Goal: Answer question/provide support: Share knowledge or assist other users

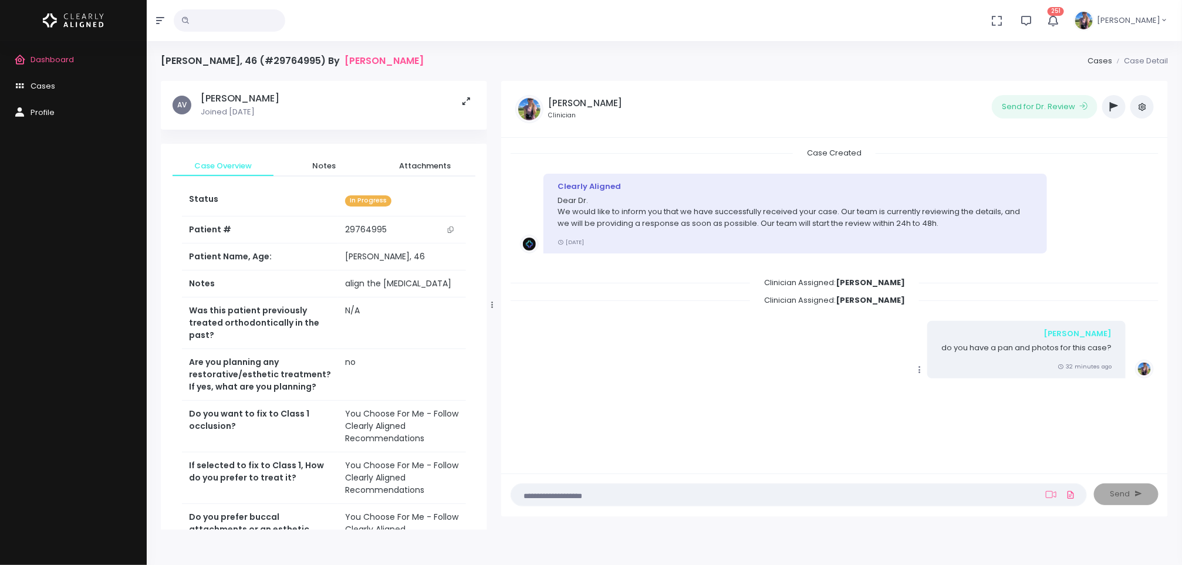
click at [1117, 106] on icon "button" at bounding box center [1114, 106] width 8 height 9
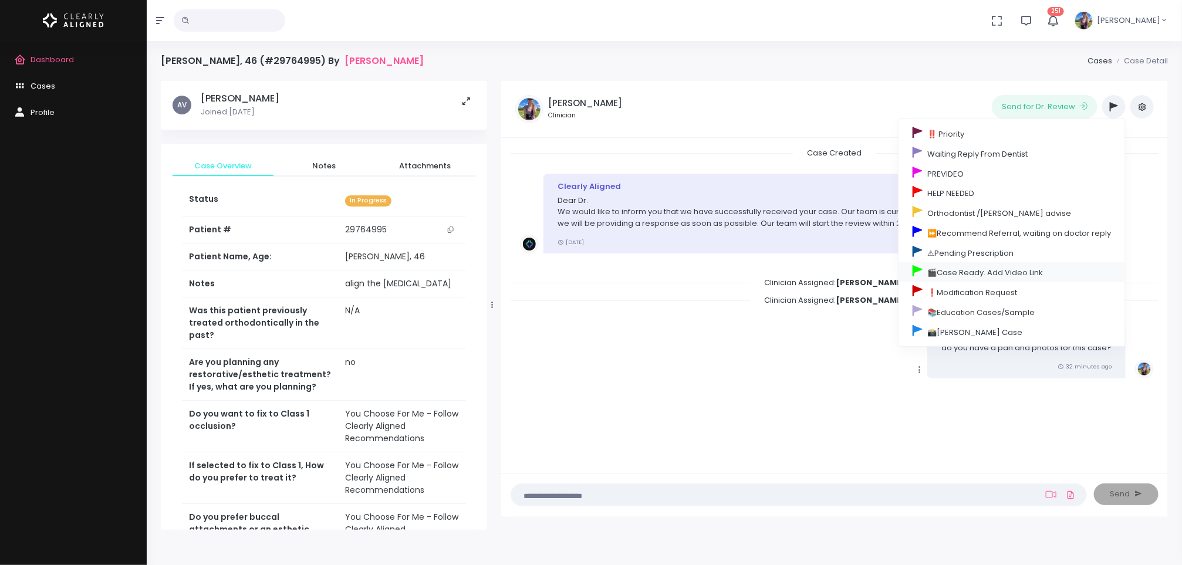
click at [990, 268] on link "🎬Case Ready. Add Video Link" at bounding box center [1011, 272] width 226 height 20
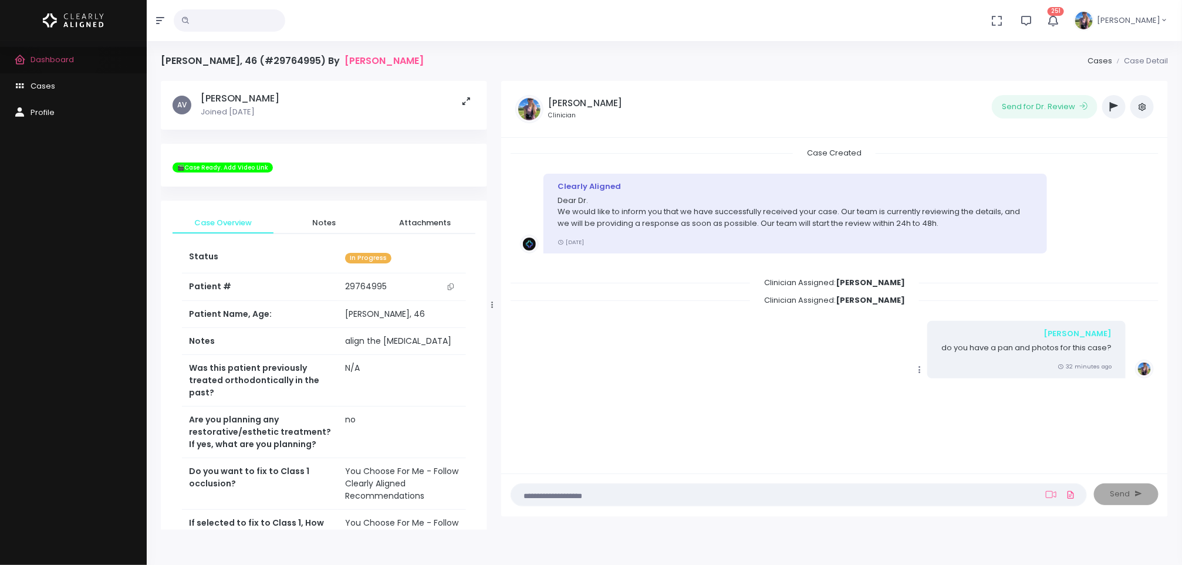
click at [69, 57] on span "Dashboard" at bounding box center [52, 59] width 43 height 11
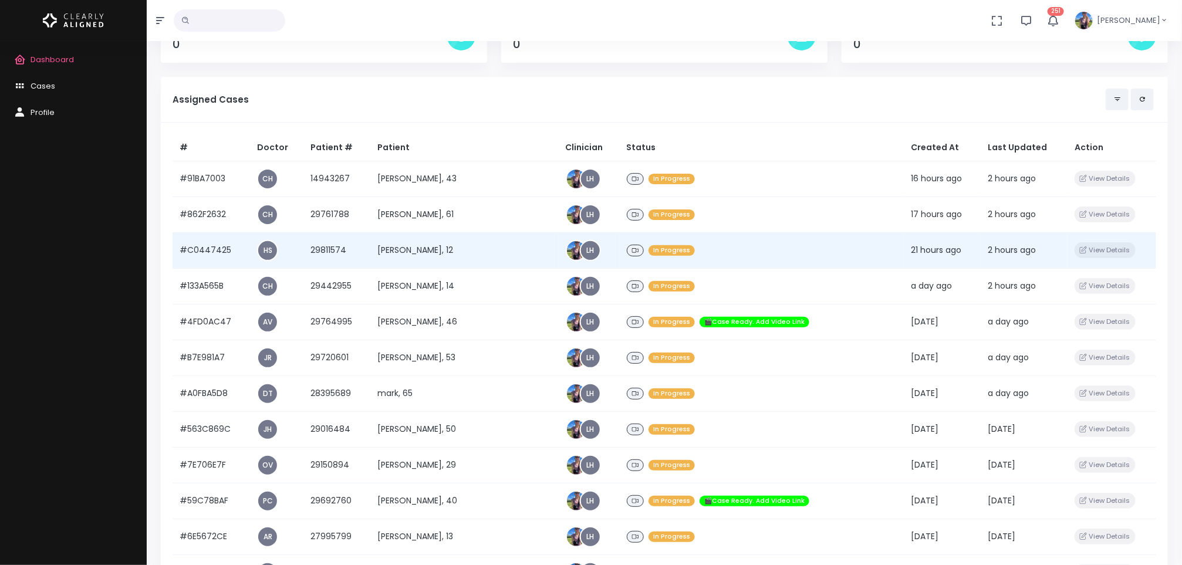
scroll to position [69, 0]
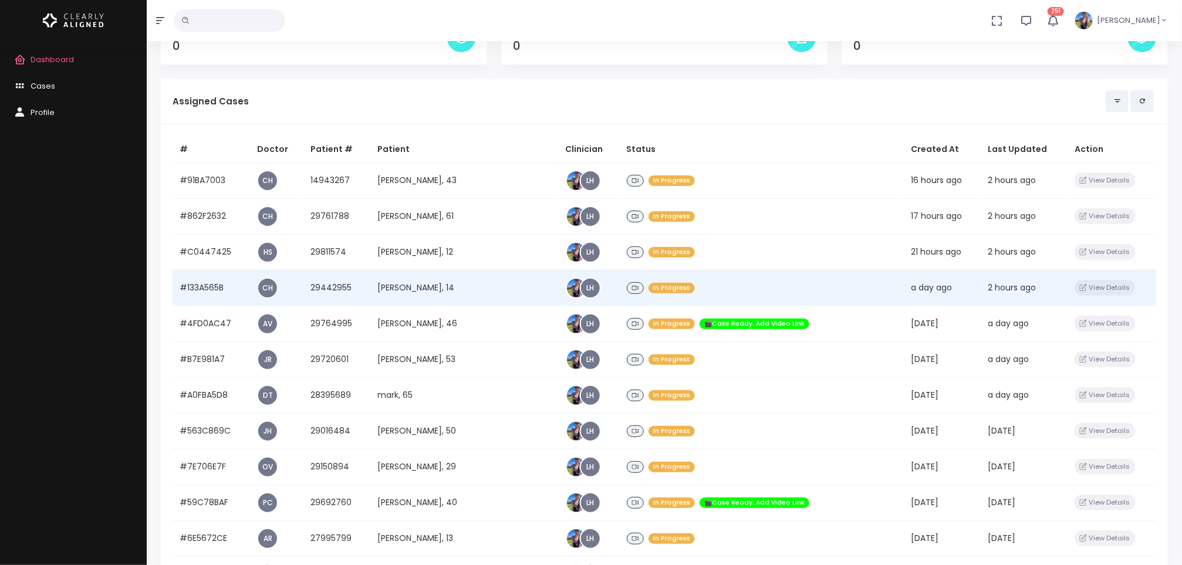
click at [444, 284] on td "[PERSON_NAME], 14" at bounding box center [464, 288] width 188 height 36
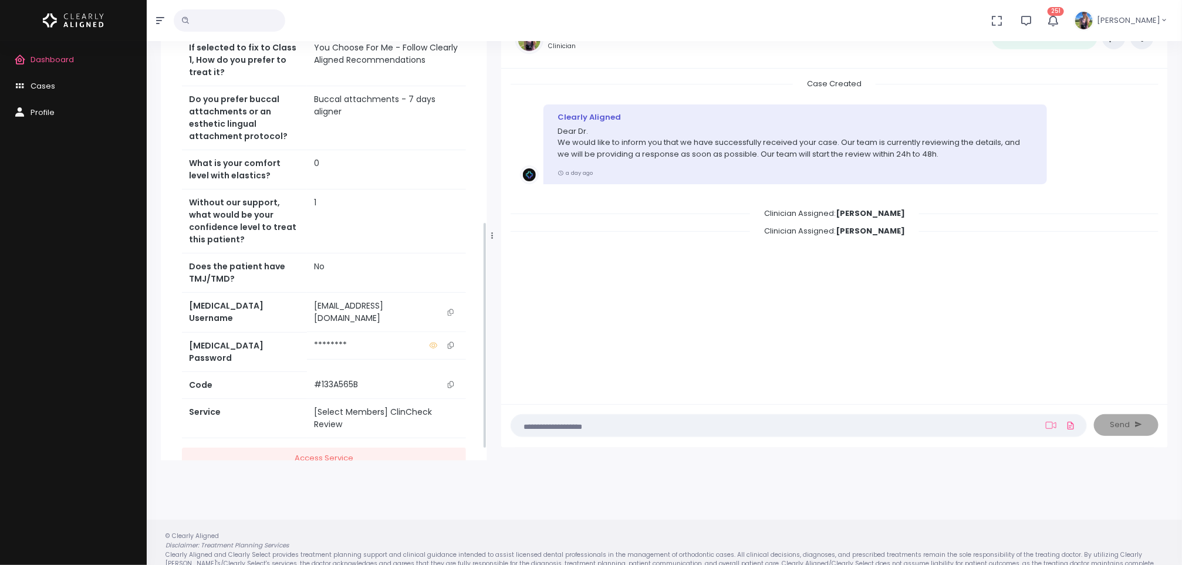
scroll to position [437, 0]
click at [452, 307] on icon "scrollable content" at bounding box center [451, 310] width 6 height 6
click at [79, 64] on link "Dashboard" at bounding box center [73, 60] width 147 height 26
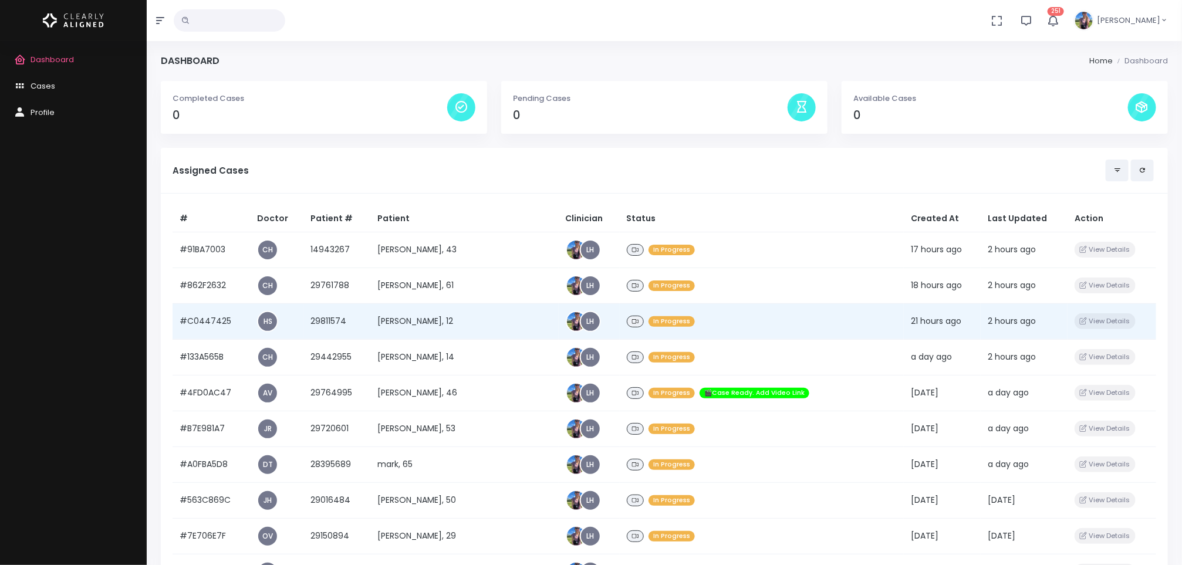
click at [462, 316] on td "[PERSON_NAME], 12" at bounding box center [464, 321] width 188 height 36
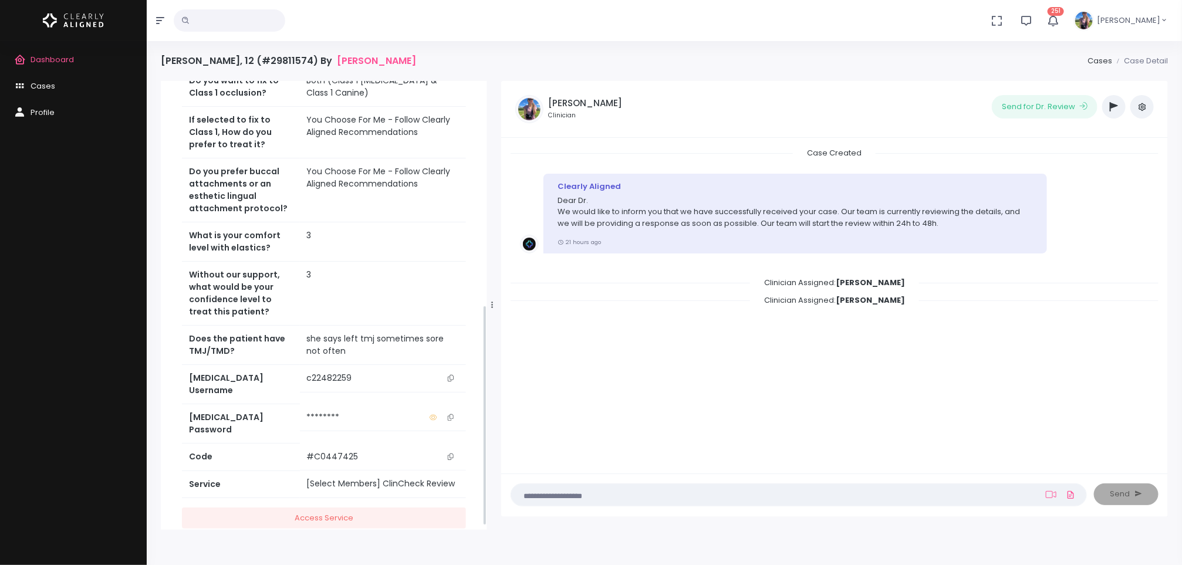
scroll to position [462, 0]
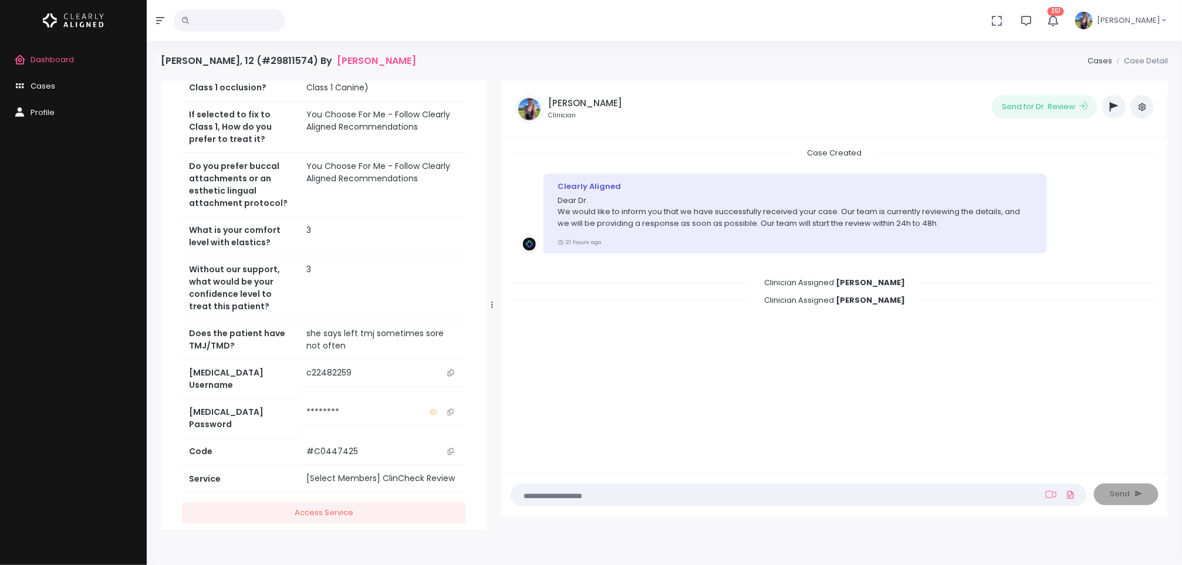
click at [446, 367] on button "scrollable content" at bounding box center [450, 373] width 16 height 12
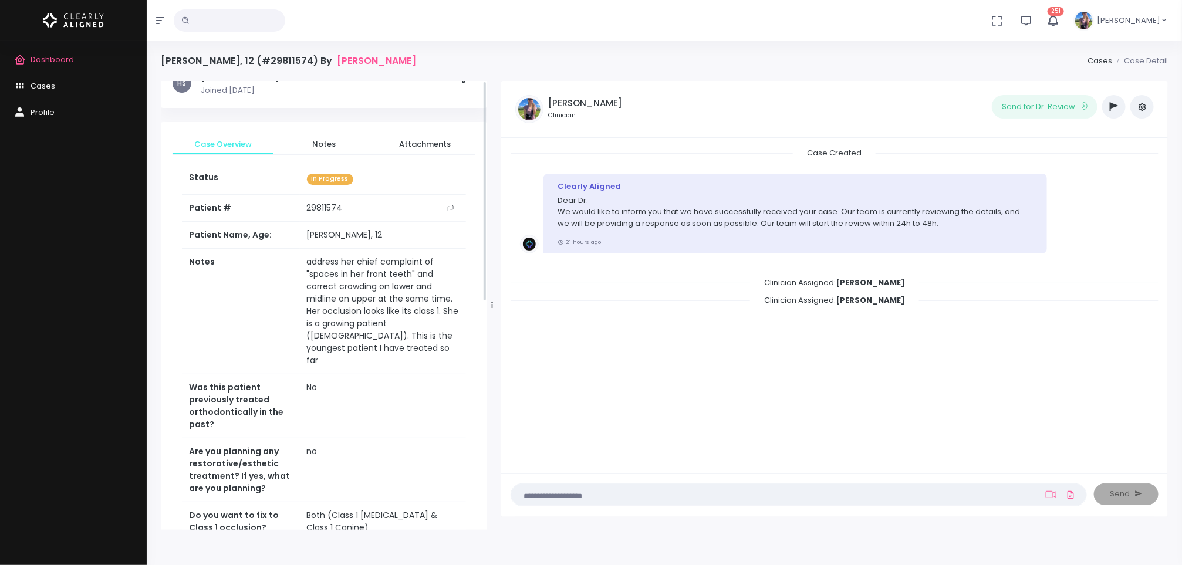
scroll to position [0, 0]
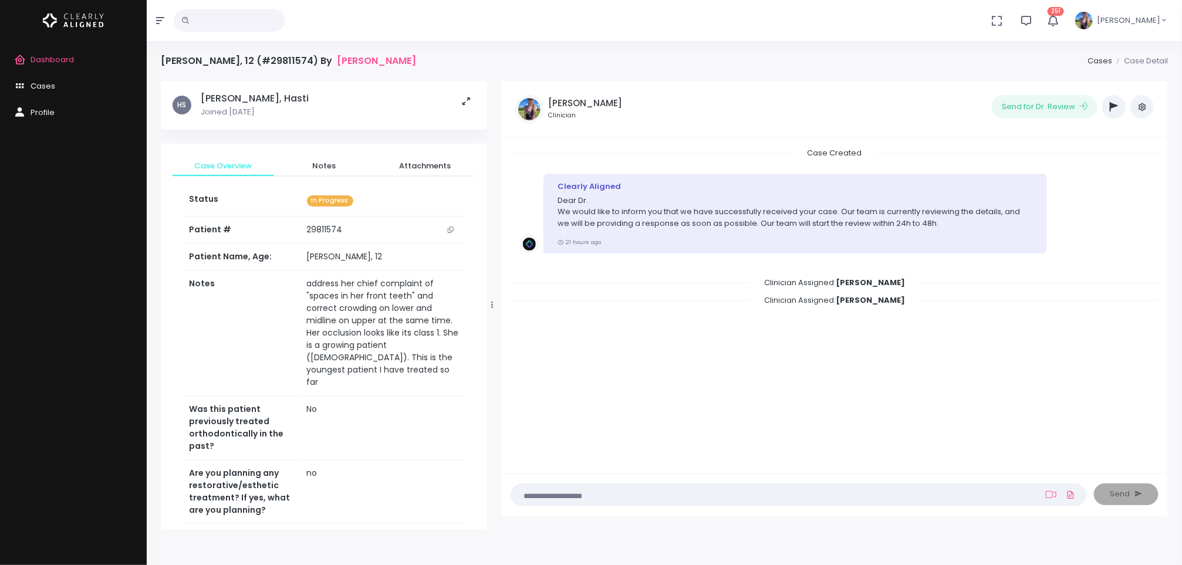
click at [743, 498] on textarea at bounding box center [775, 494] width 515 height 13
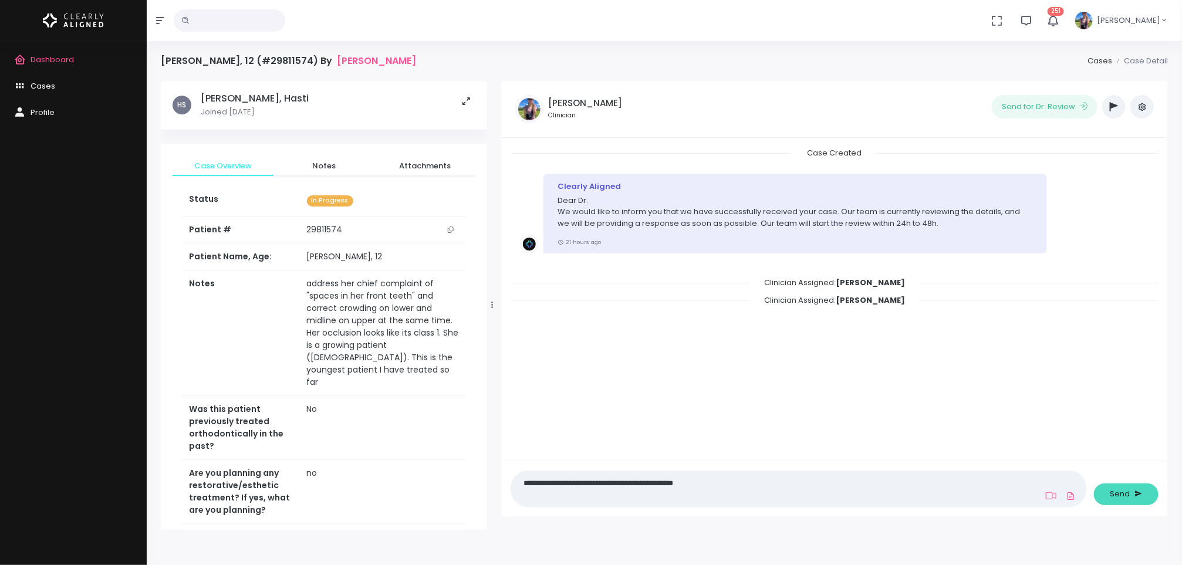
type textarea "**********"
click at [1125, 499] on span "Send" at bounding box center [1120, 494] width 20 height 12
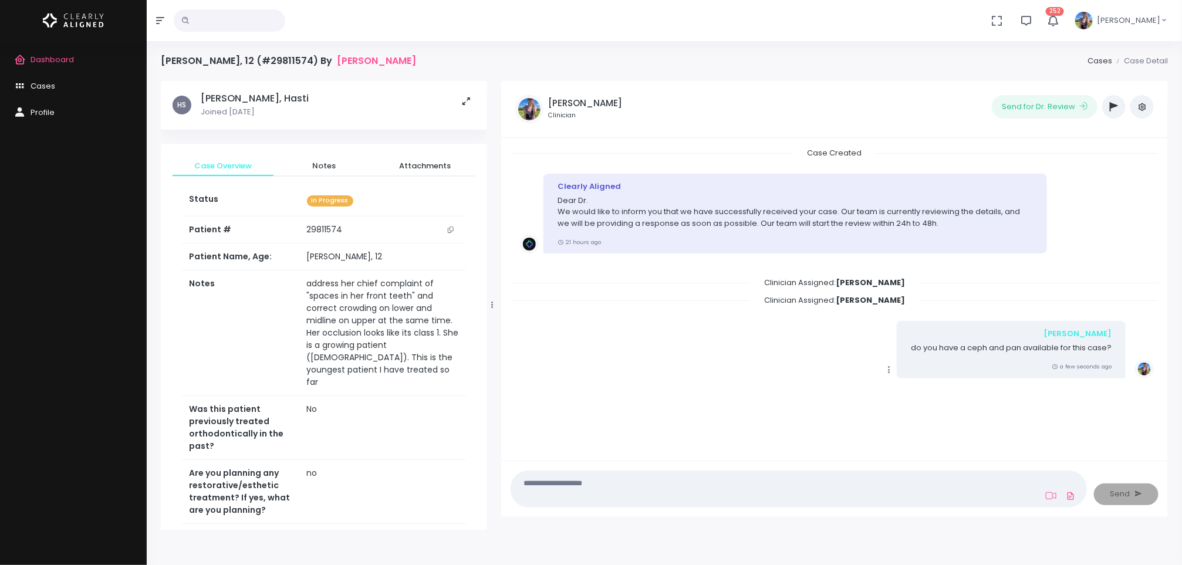
click at [1108, 113] on button "button" at bounding box center [1113, 106] width 23 height 23
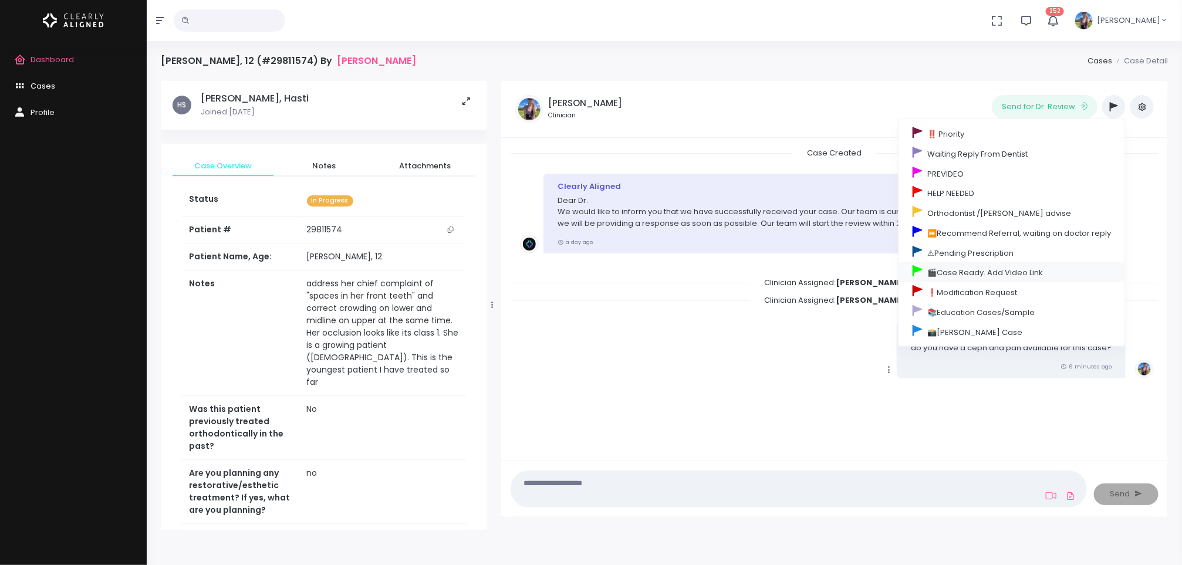
click at [978, 268] on link "🎬Case Ready. Add Video Link" at bounding box center [1011, 272] width 226 height 20
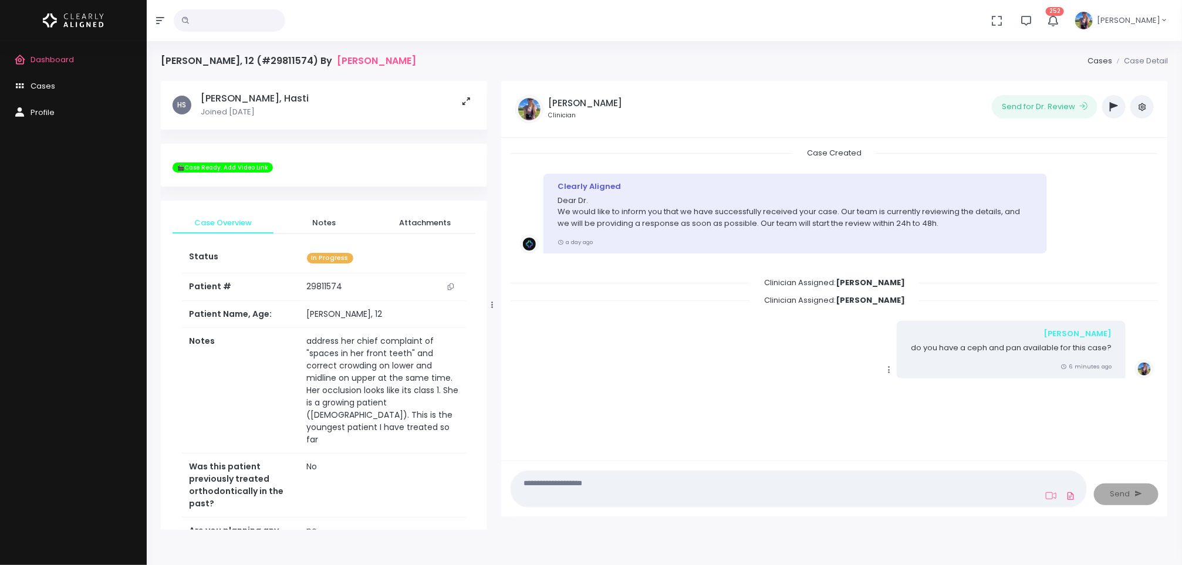
click at [60, 62] on span "Dashboard" at bounding box center [52, 59] width 43 height 11
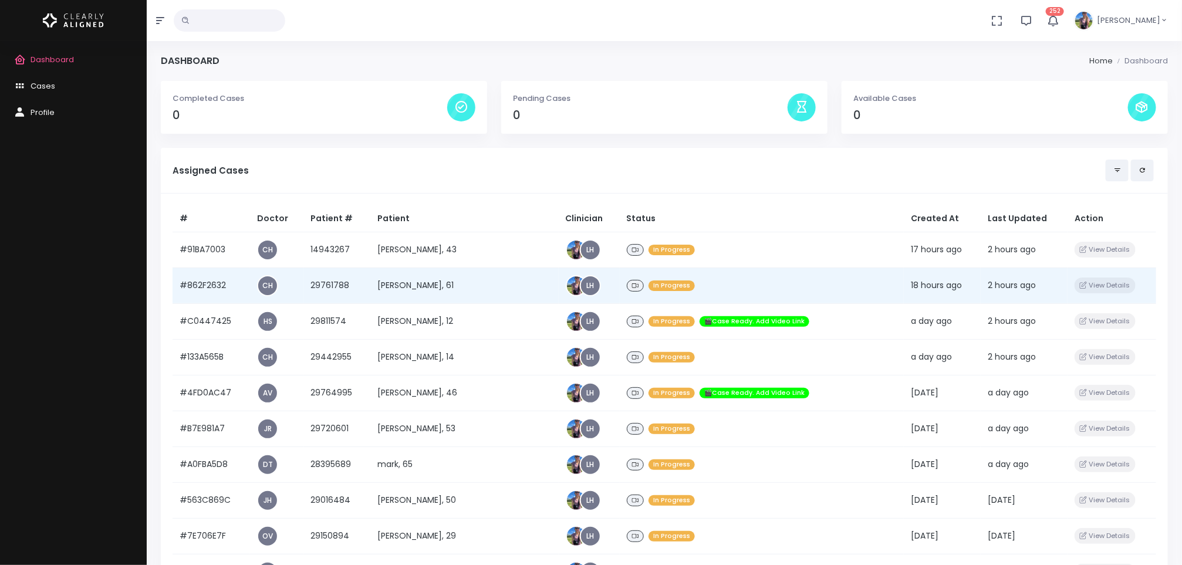
click at [438, 283] on td "[PERSON_NAME], 61" at bounding box center [464, 286] width 188 height 36
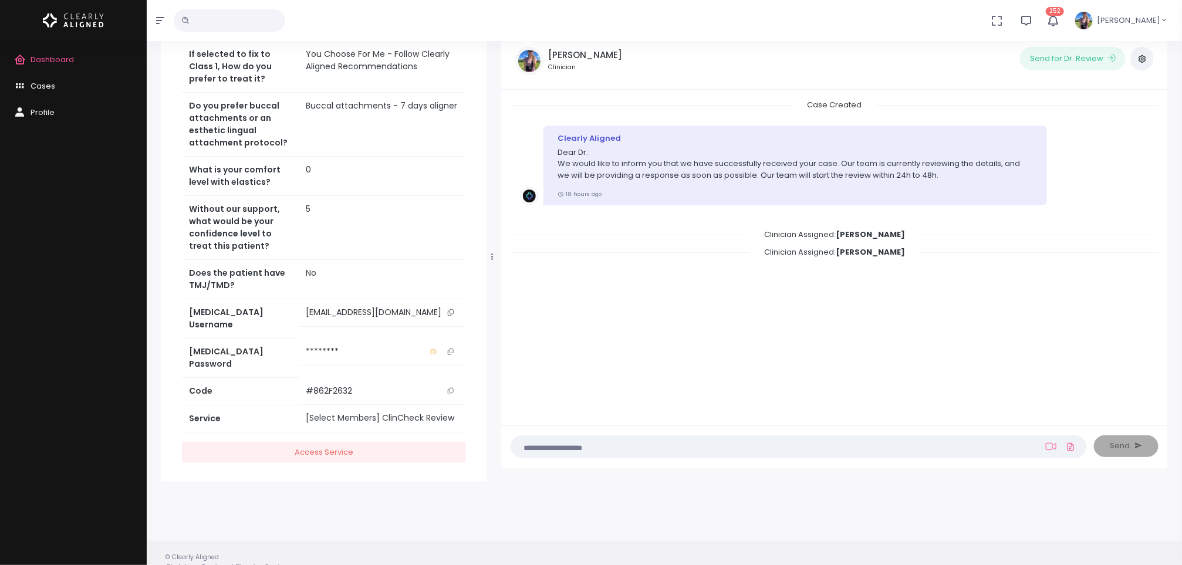
scroll to position [93, 0]
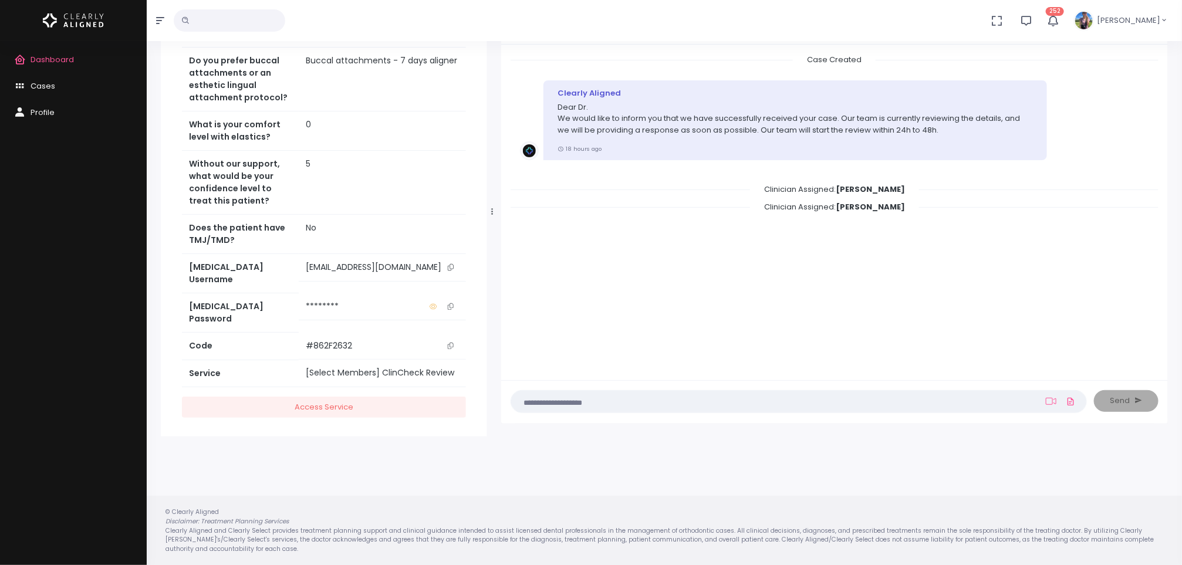
click at [448, 269] on icon "scrollable content" at bounding box center [451, 267] width 6 height 6
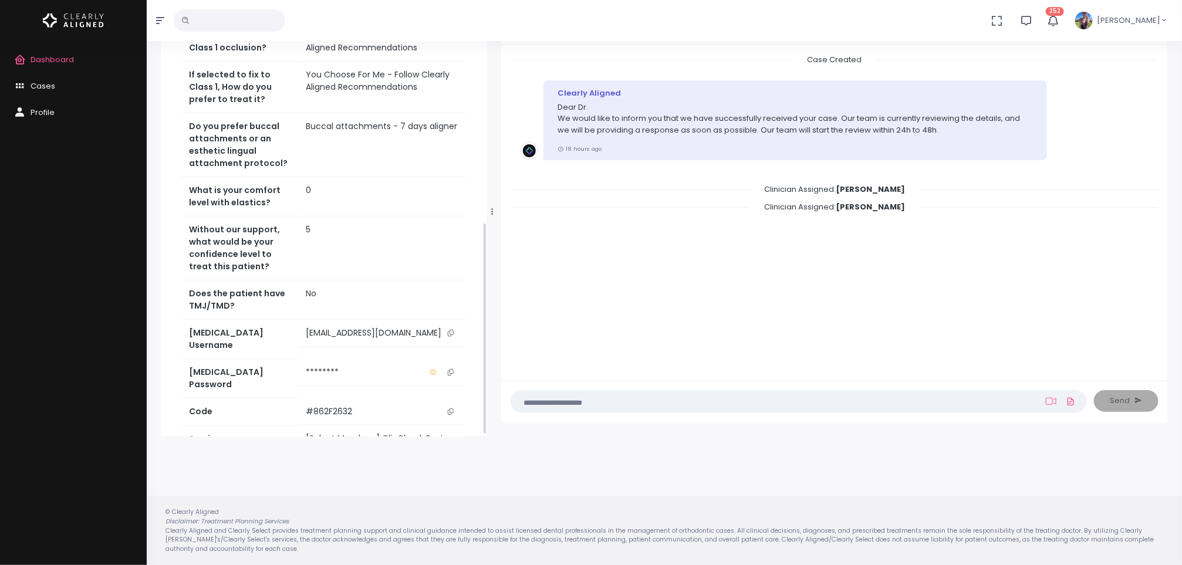
scroll to position [499, 0]
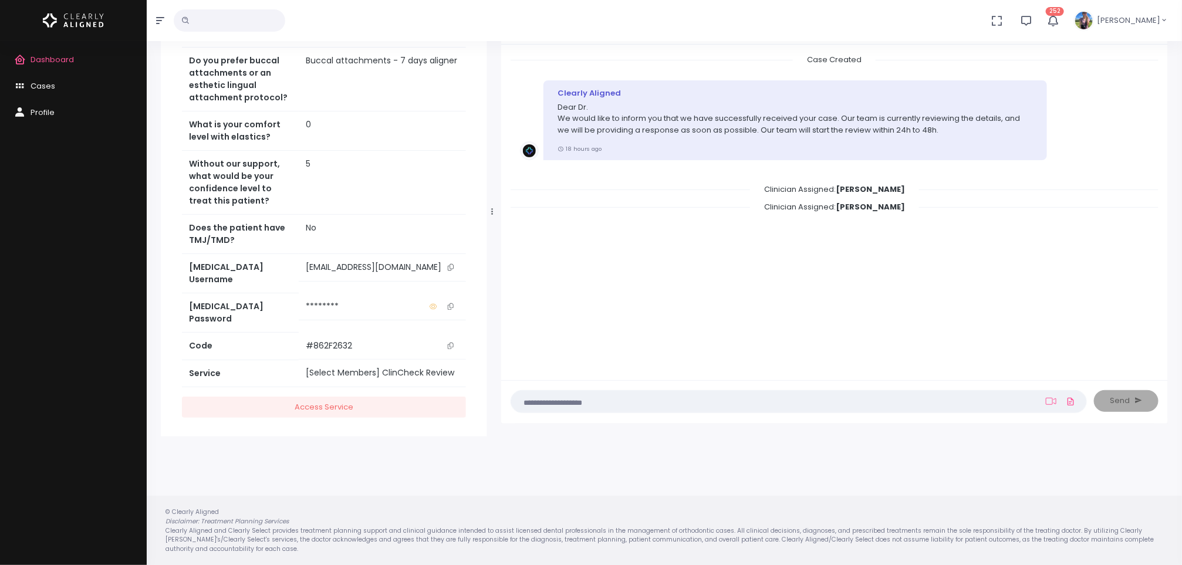
click at [32, 59] on span "Dashboard" at bounding box center [52, 59] width 43 height 11
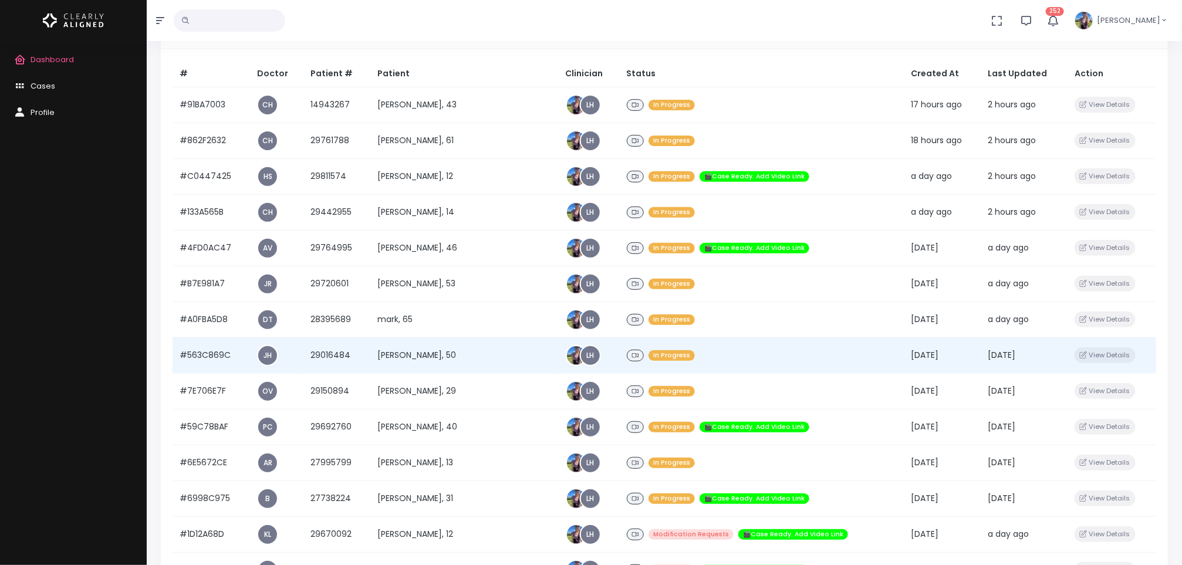
scroll to position [176, 0]
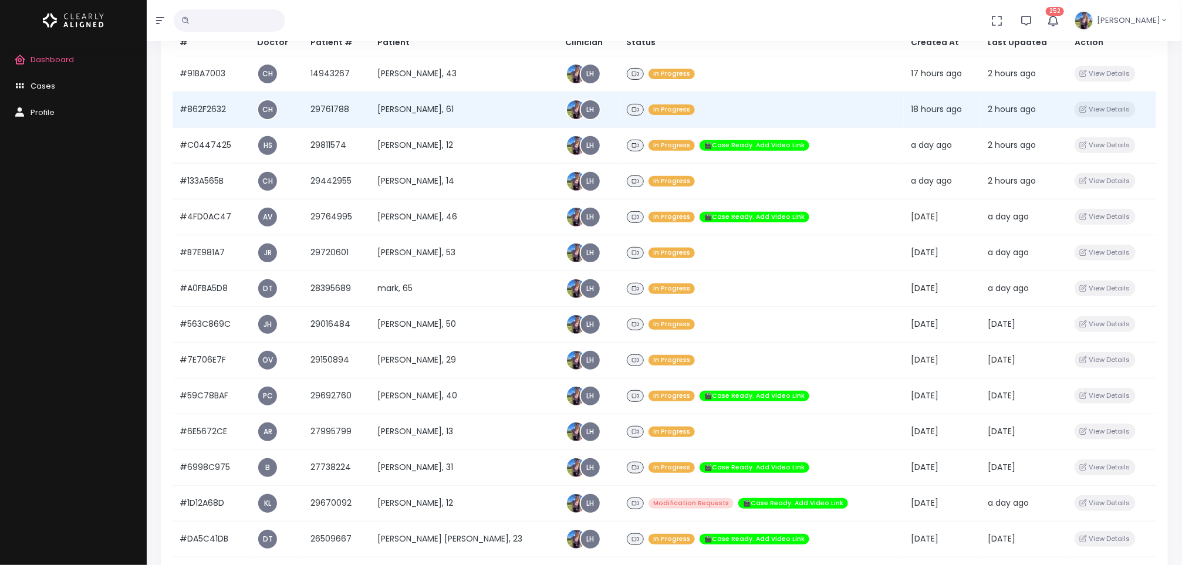
click at [421, 106] on td "[PERSON_NAME], 61" at bounding box center [464, 110] width 188 height 36
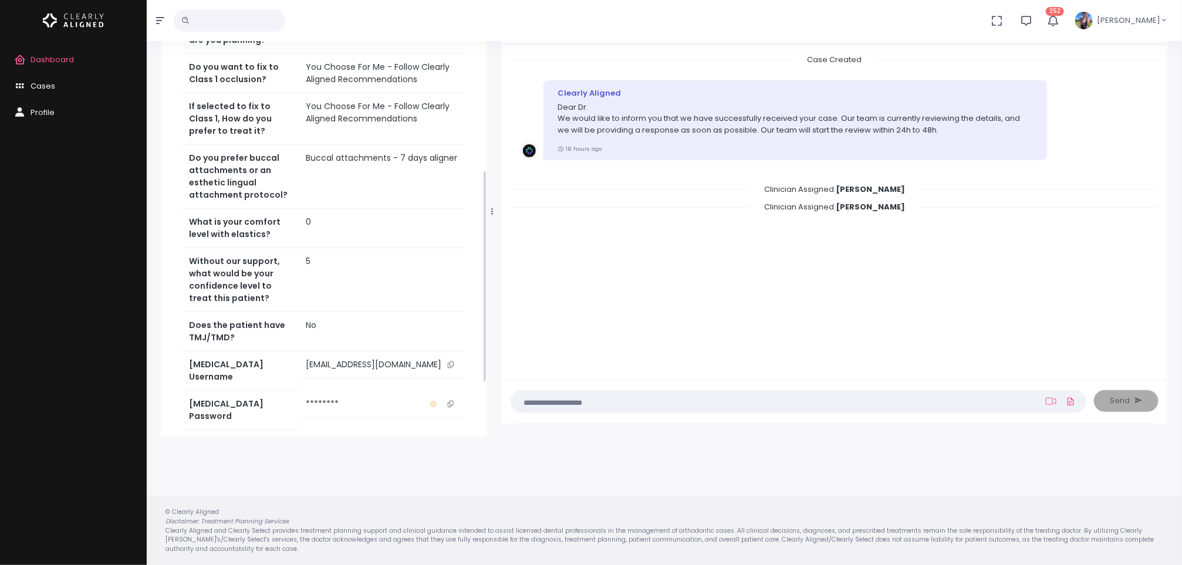
scroll to position [440, 0]
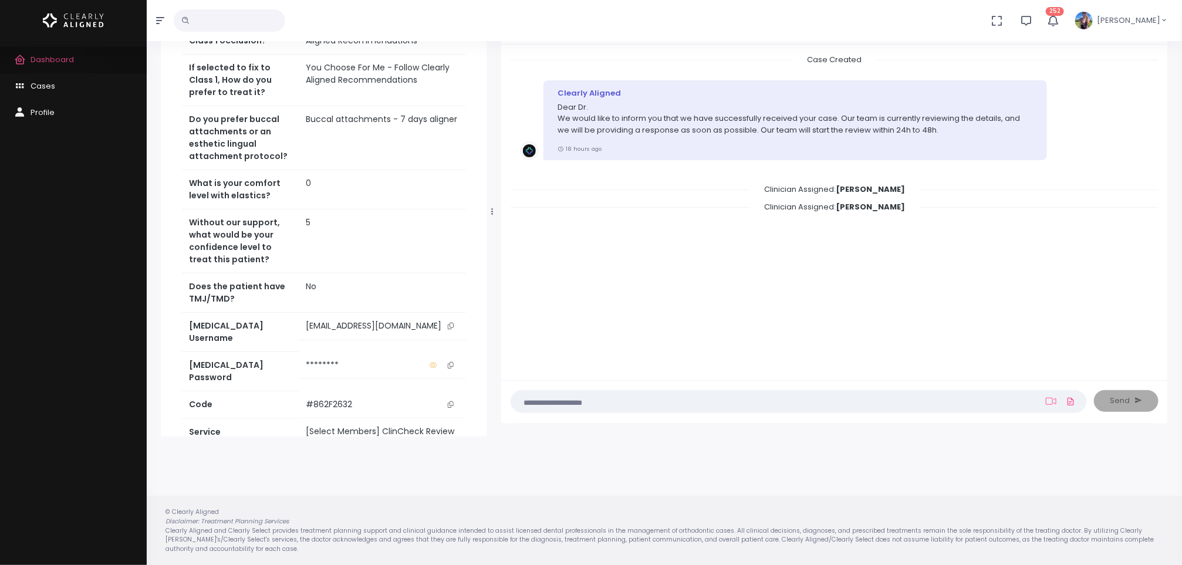
click at [57, 65] on link "Dashboard" at bounding box center [73, 60] width 147 height 26
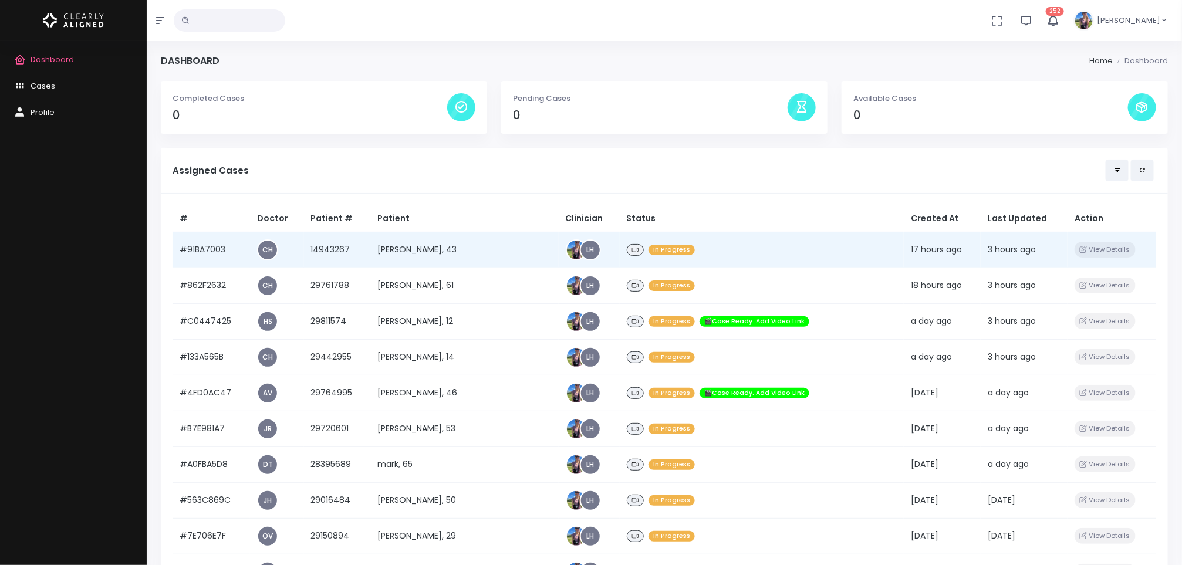
click at [434, 261] on td "[PERSON_NAME], 43" at bounding box center [464, 250] width 188 height 36
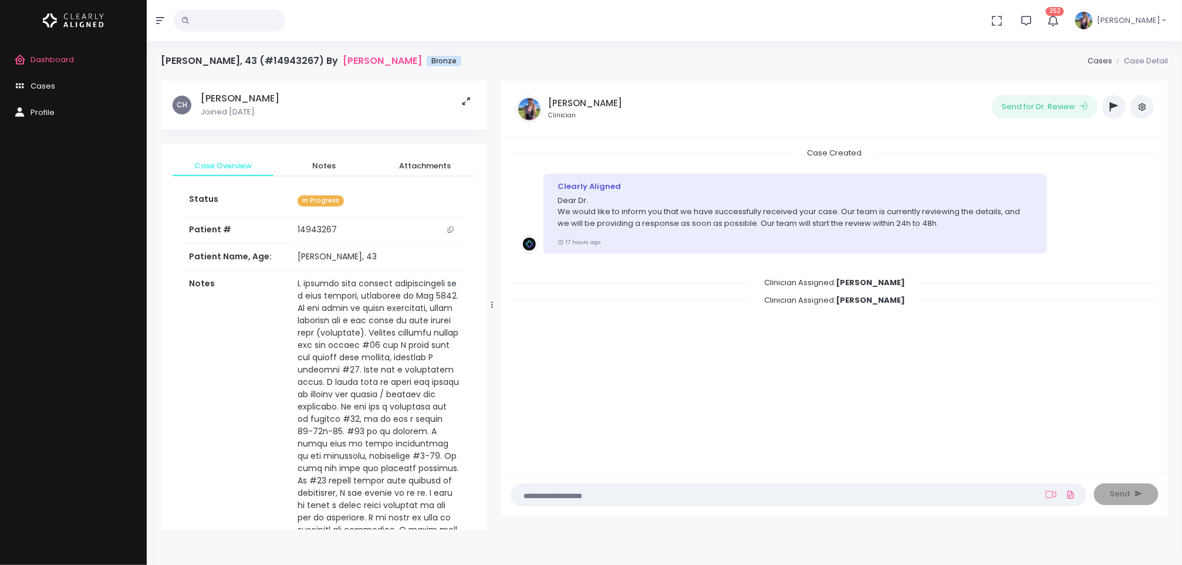
click at [62, 70] on link "Dashboard" at bounding box center [73, 60] width 147 height 26
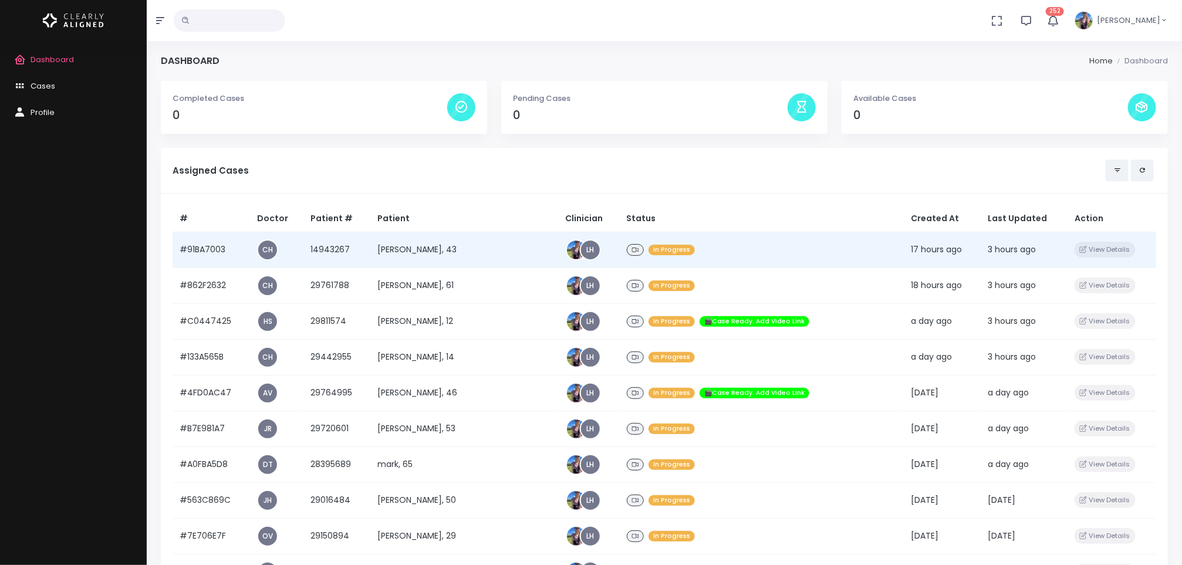
click at [437, 246] on td "[PERSON_NAME], 43" at bounding box center [464, 250] width 188 height 36
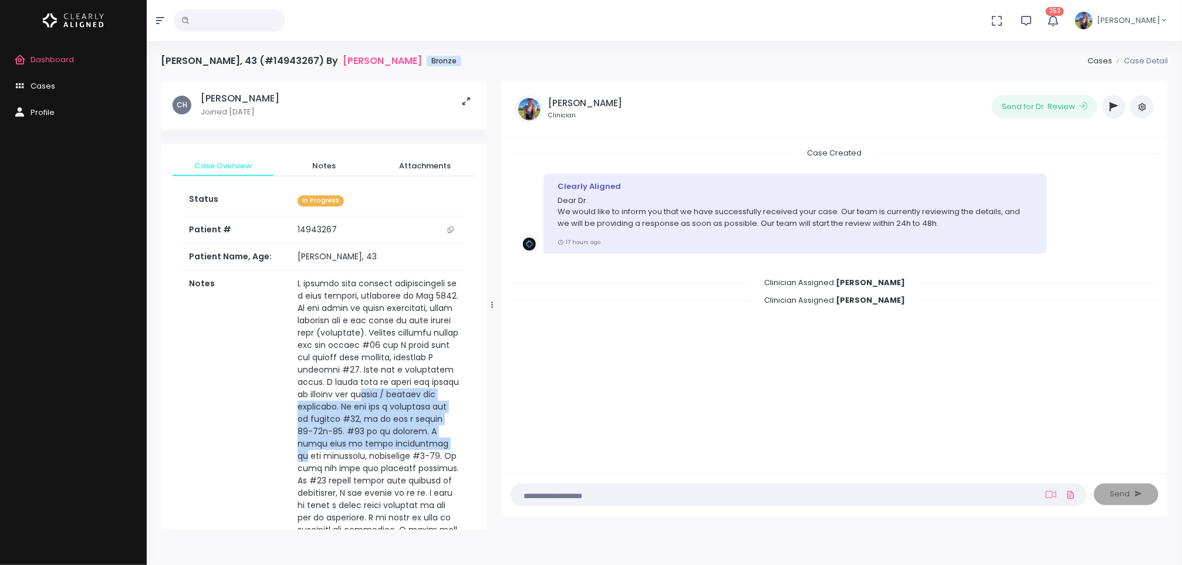
drag, startPoint x: 347, startPoint y: 400, endPoint x: 354, endPoint y: 442, distance: 42.9
click at [354, 442] on td "scrollable content" at bounding box center [377, 463] width 175 height 384
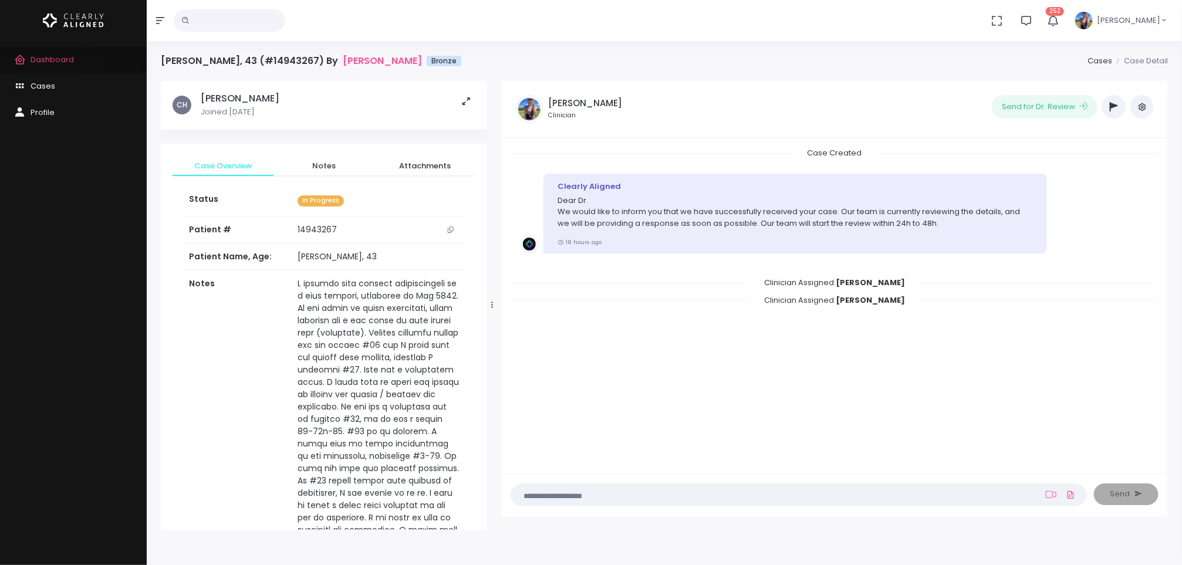
click at [50, 56] on span "Dashboard" at bounding box center [52, 59] width 43 height 11
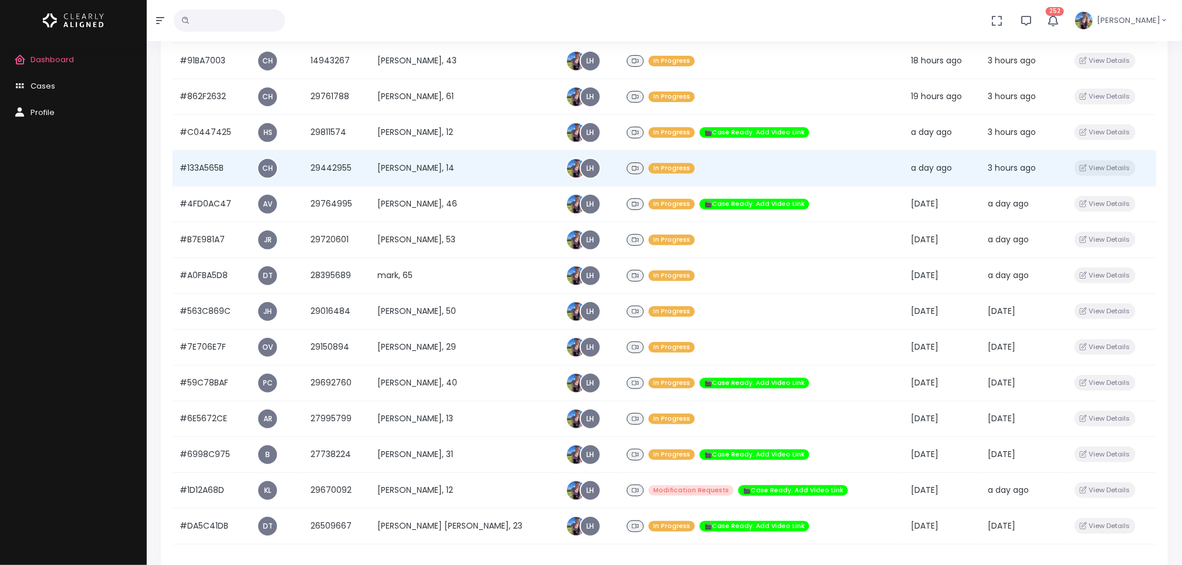
scroll to position [190, 0]
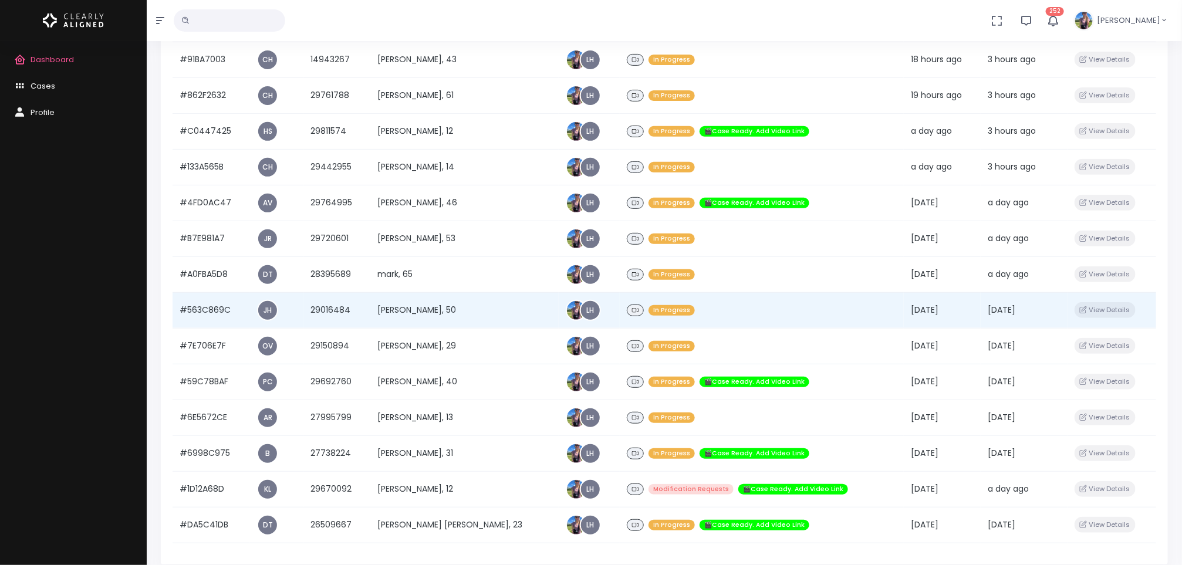
click at [411, 310] on td "[PERSON_NAME], 50" at bounding box center [464, 310] width 188 height 36
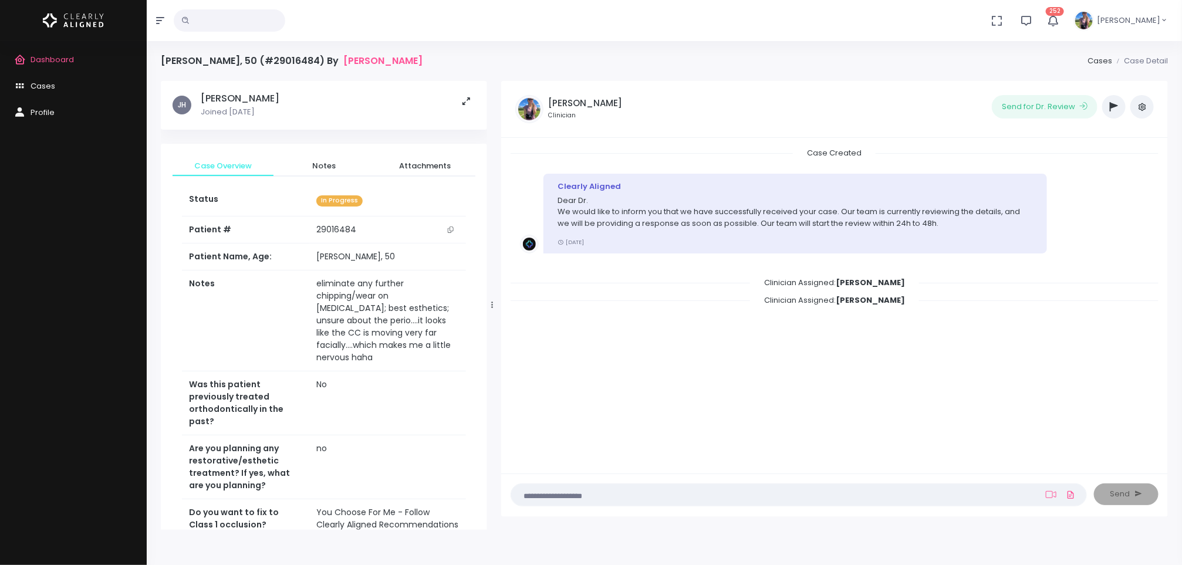
click at [1111, 107] on icon "button" at bounding box center [1114, 106] width 8 height 9
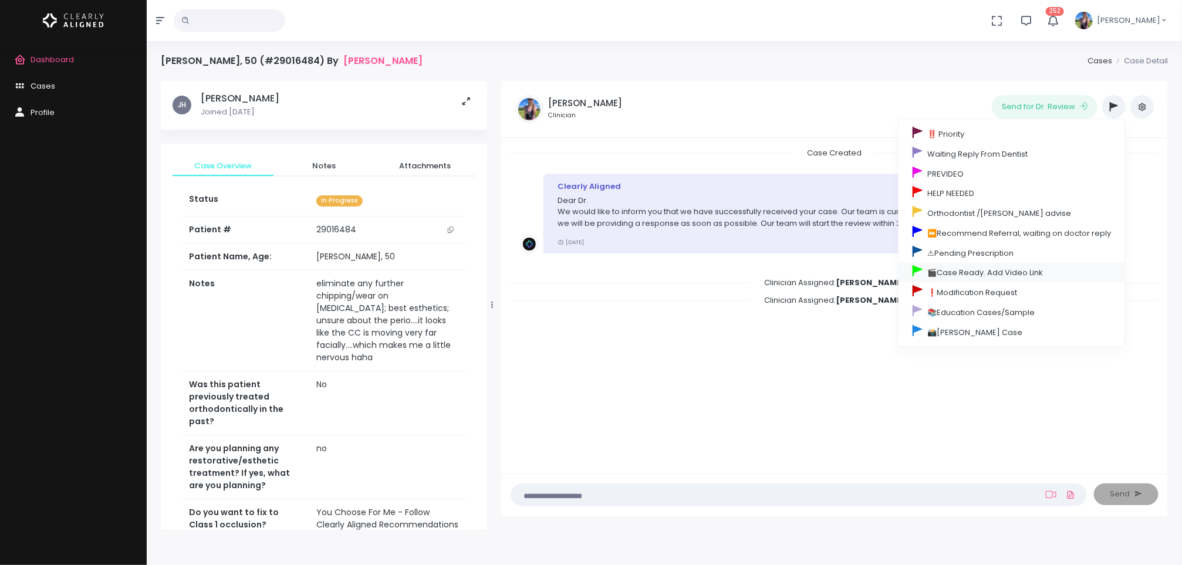
click at [985, 280] on link "🎬Case Ready. Add Video Link" at bounding box center [1011, 272] width 226 height 20
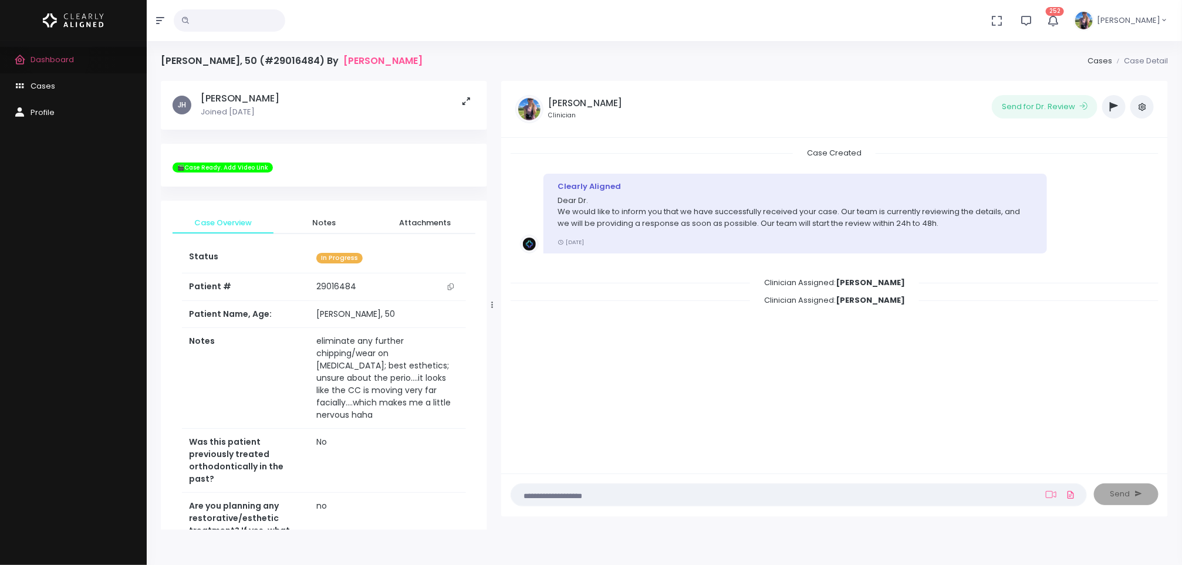
click at [59, 57] on span "Dashboard" at bounding box center [52, 59] width 43 height 11
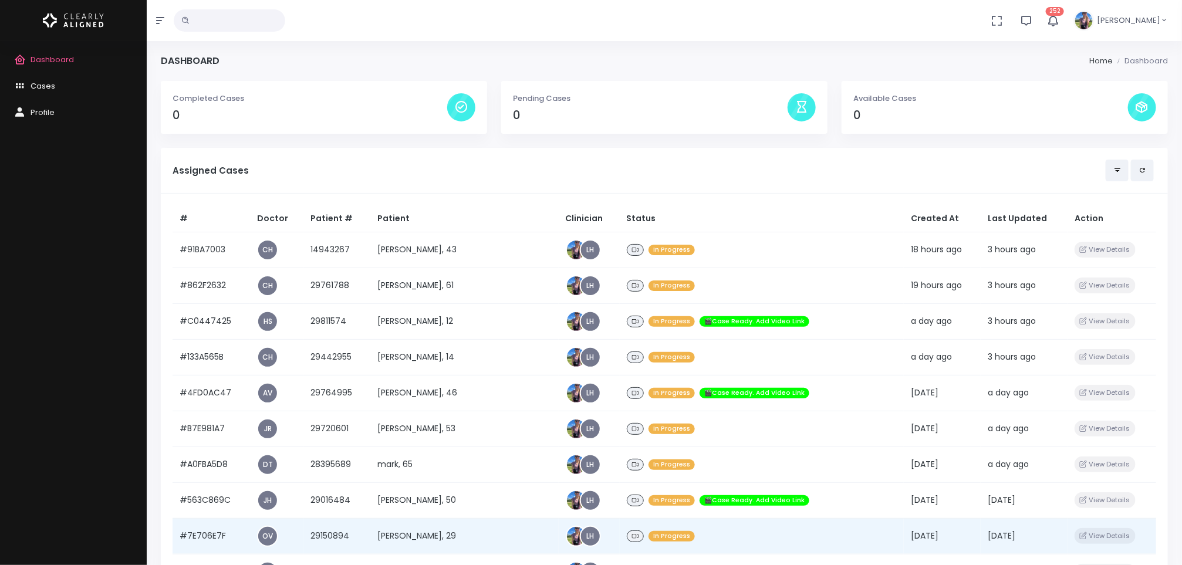
click at [458, 532] on td "[PERSON_NAME], 29" at bounding box center [464, 536] width 188 height 36
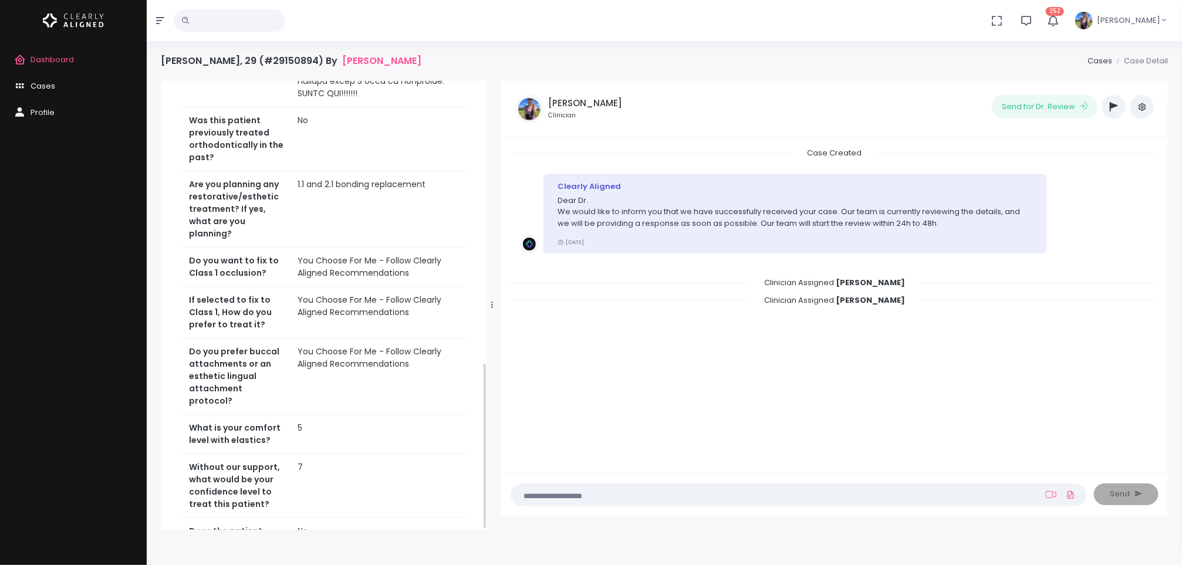
scroll to position [758, 0]
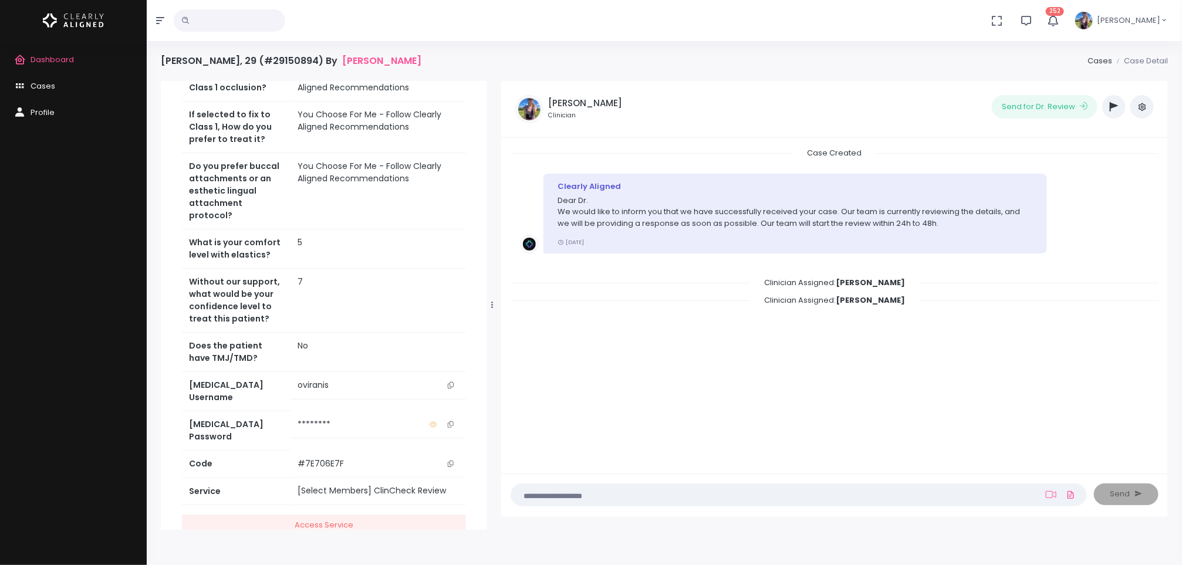
click at [1113, 114] on button "button" at bounding box center [1113, 106] width 23 height 23
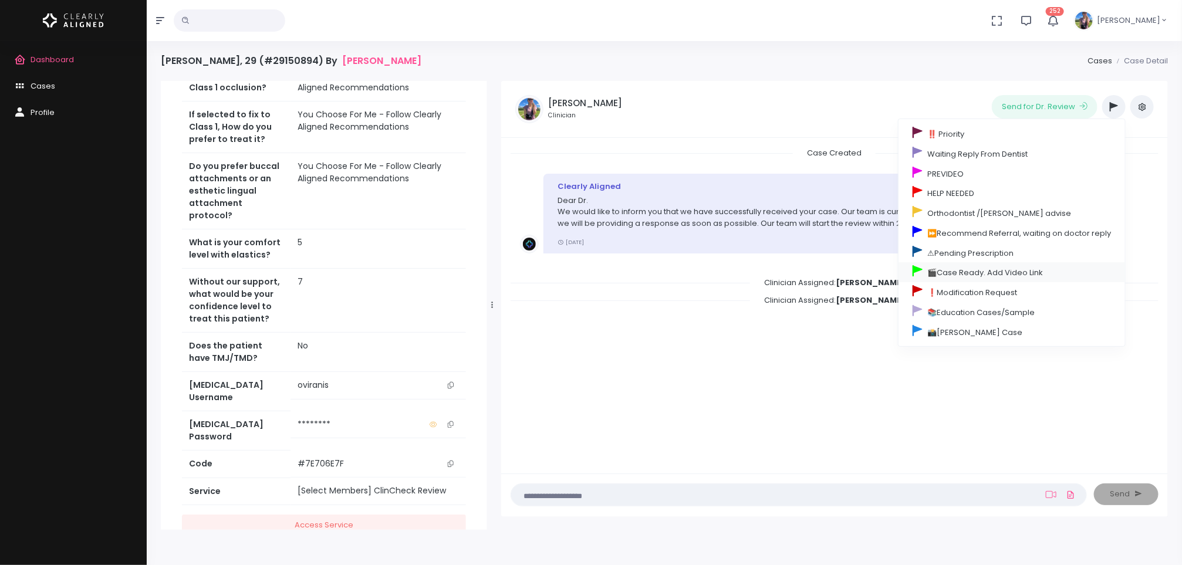
click at [983, 273] on link "🎬Case Ready. Add Video Link" at bounding box center [1011, 272] width 226 height 20
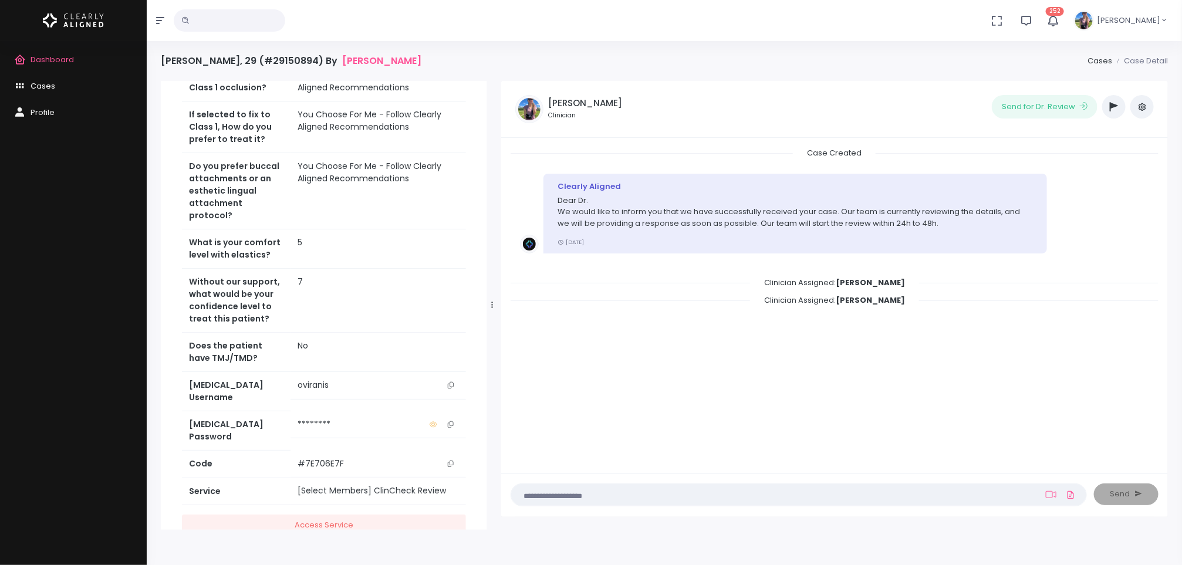
scroll to position [815, 0]
click at [55, 63] on span "Dashboard" at bounding box center [52, 59] width 43 height 11
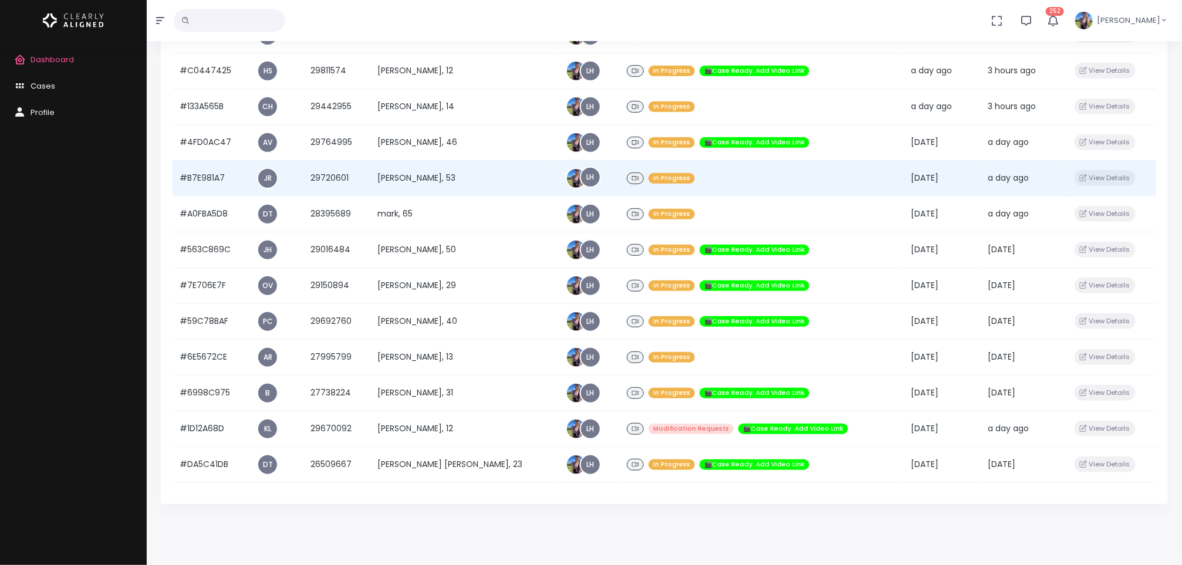
scroll to position [252, 0]
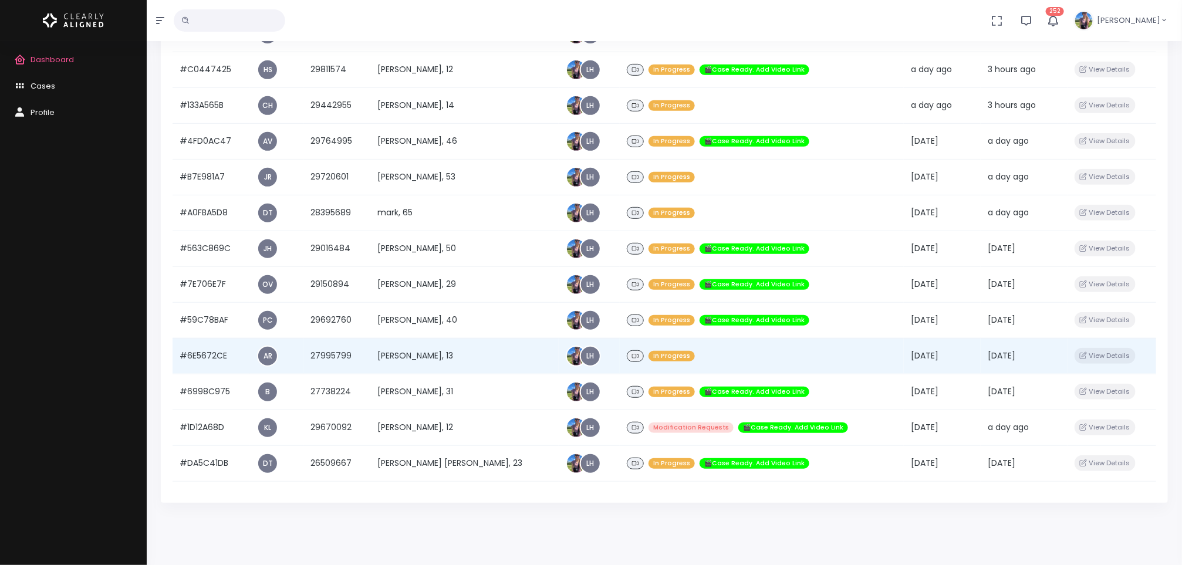
click at [481, 356] on td "[PERSON_NAME], 13" at bounding box center [464, 356] width 188 height 36
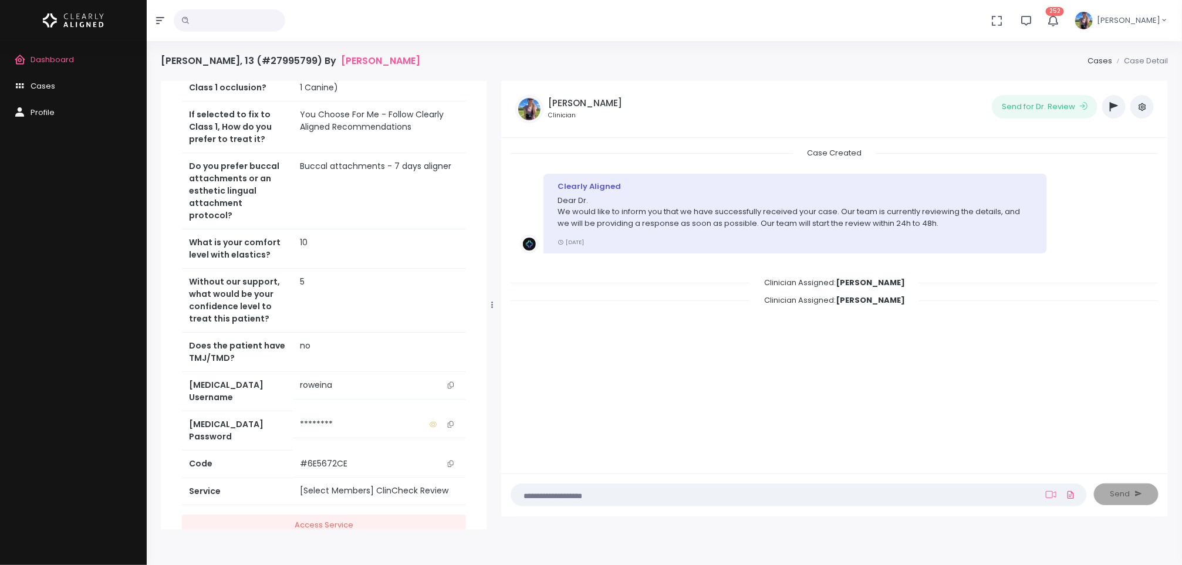
click at [1116, 107] on icon "button" at bounding box center [1114, 106] width 8 height 9
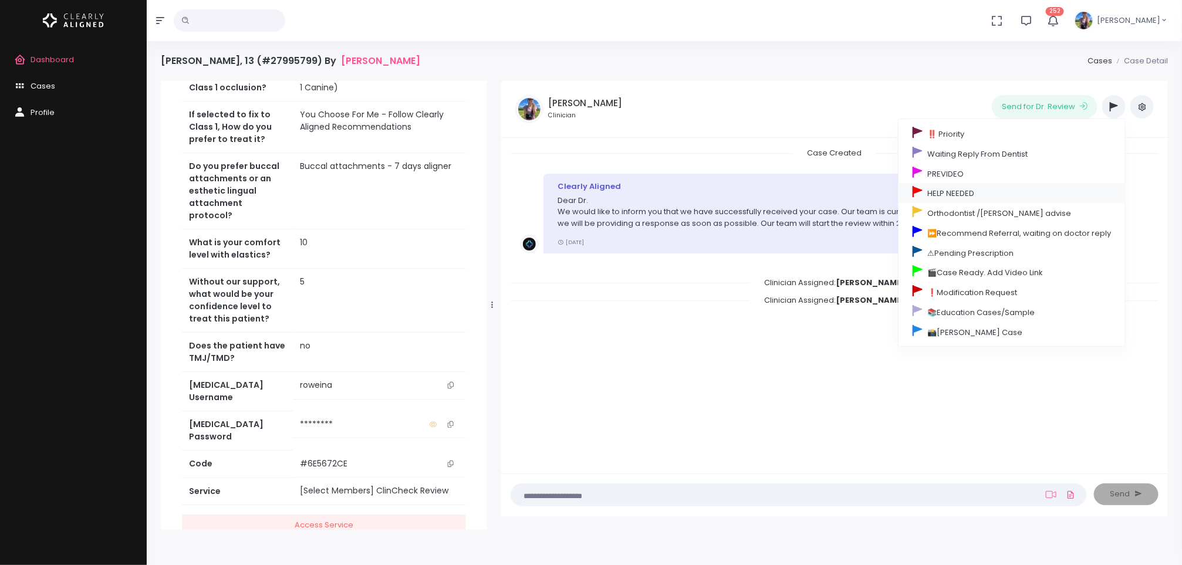
click at [1025, 198] on link "HELP NEEDED" at bounding box center [1011, 193] width 226 height 20
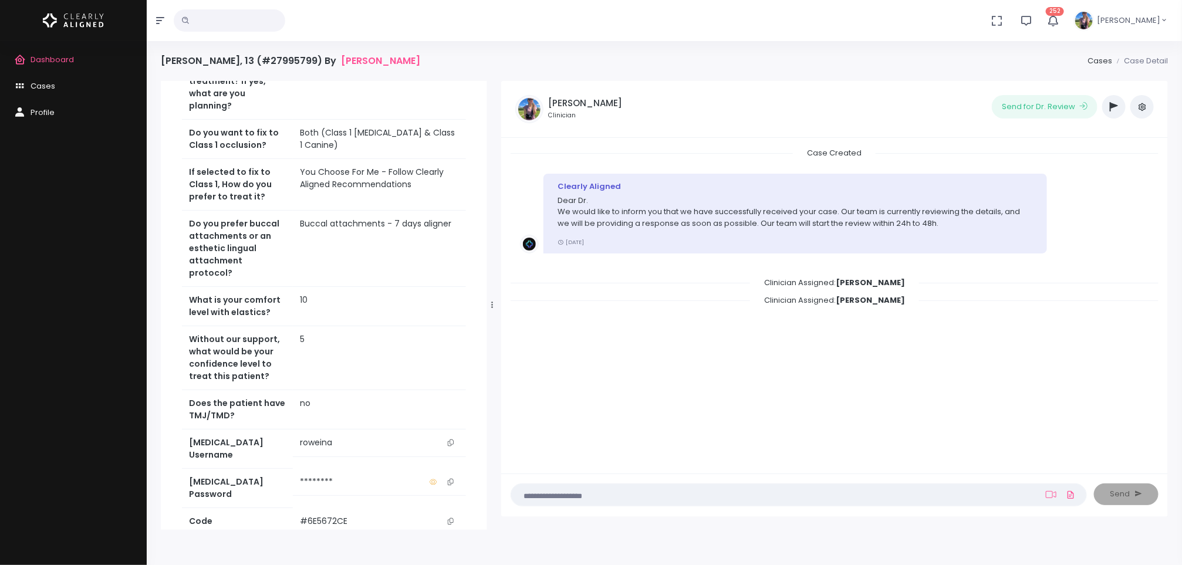
scroll to position [692, 0]
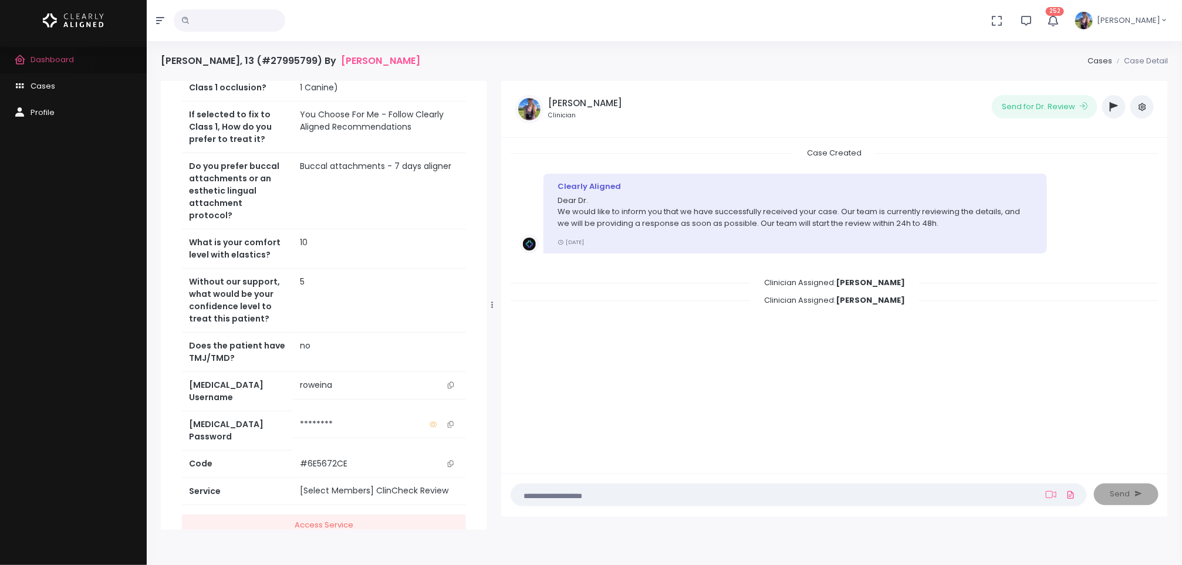
click at [46, 60] on span "Dashboard" at bounding box center [52, 59] width 43 height 11
